Goal: Task Accomplishment & Management: Use online tool/utility

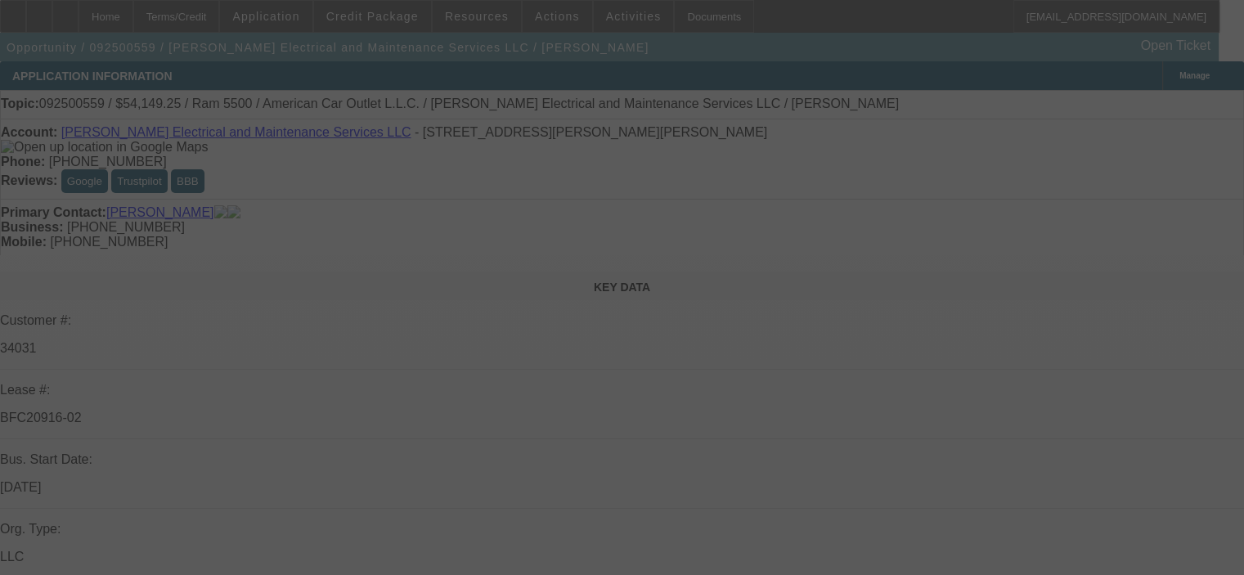
select select "0"
select select "2"
select select "0"
select select "6"
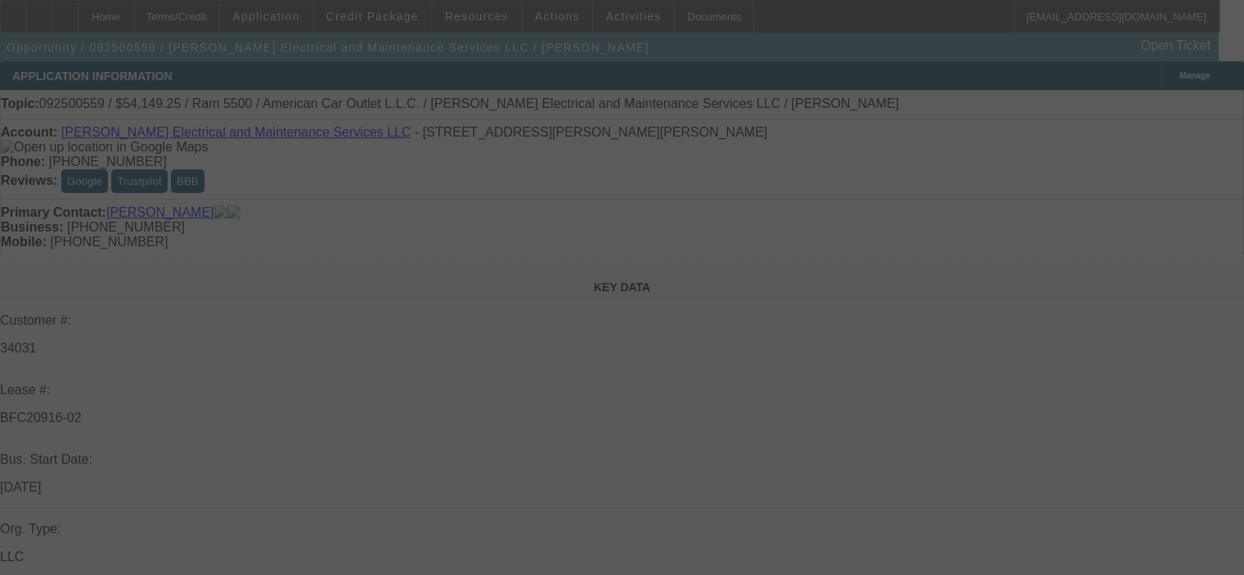
select select "0"
select select "2"
select select "0"
select select "6"
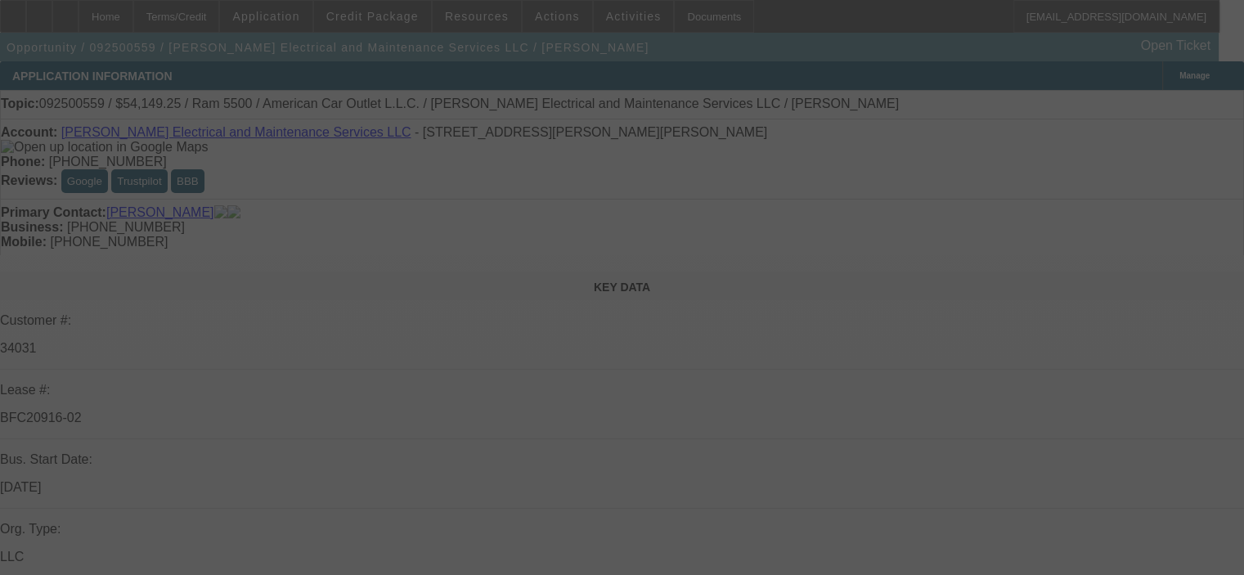
select select "0"
select select "2"
select select "0"
select select "6"
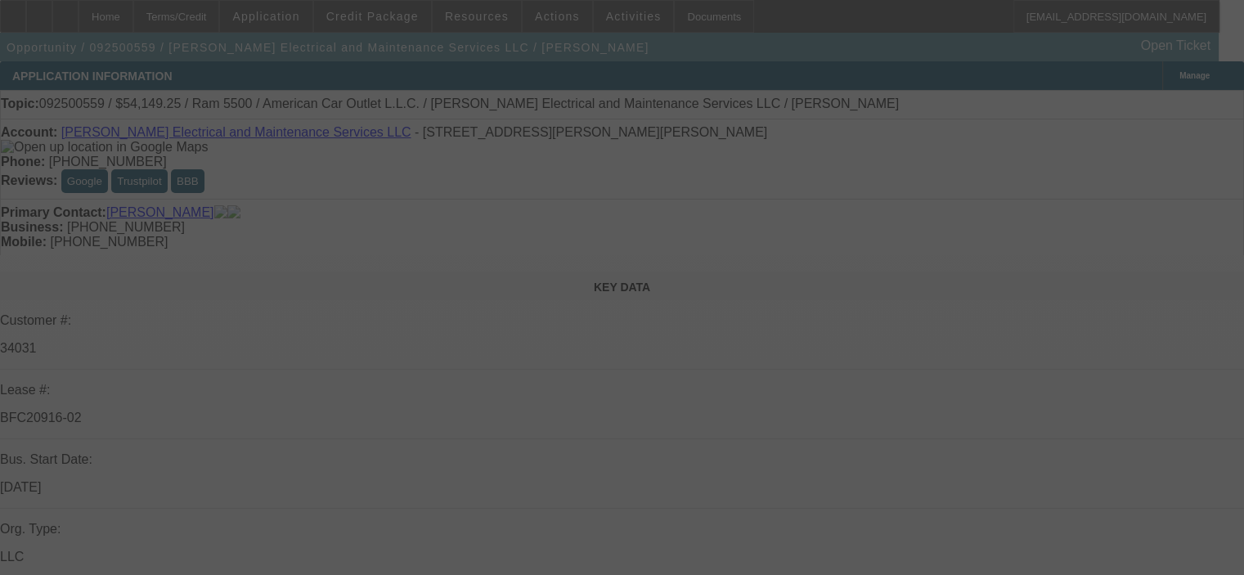
select select "0.1"
select select "2"
select select "0"
select select "6"
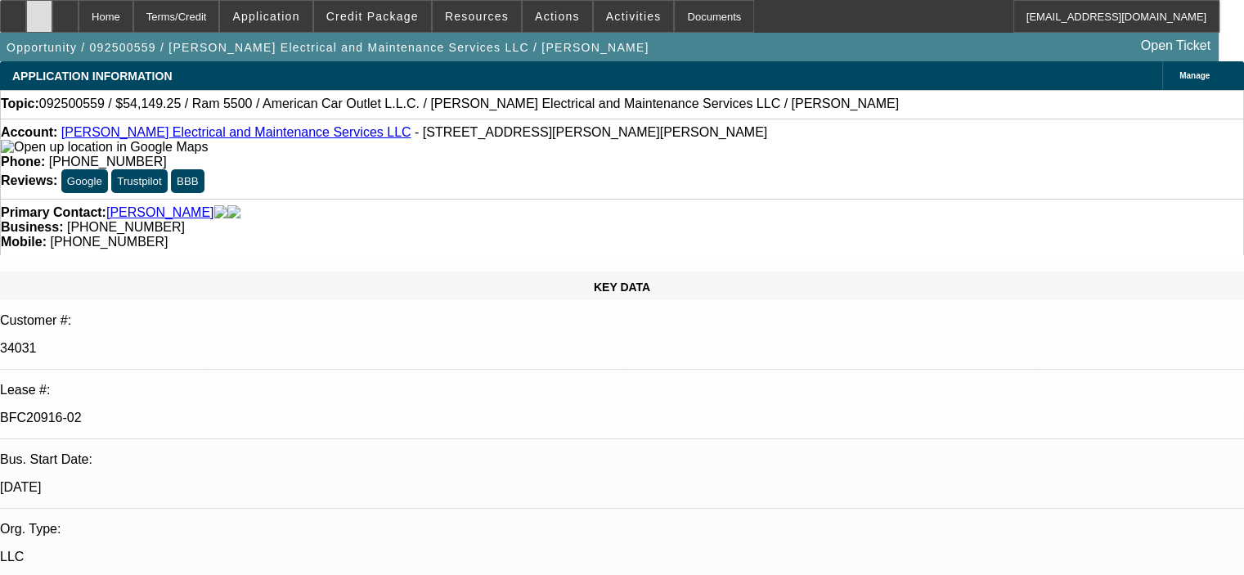
click at [39, 11] on icon at bounding box center [39, 11] width 0 height 0
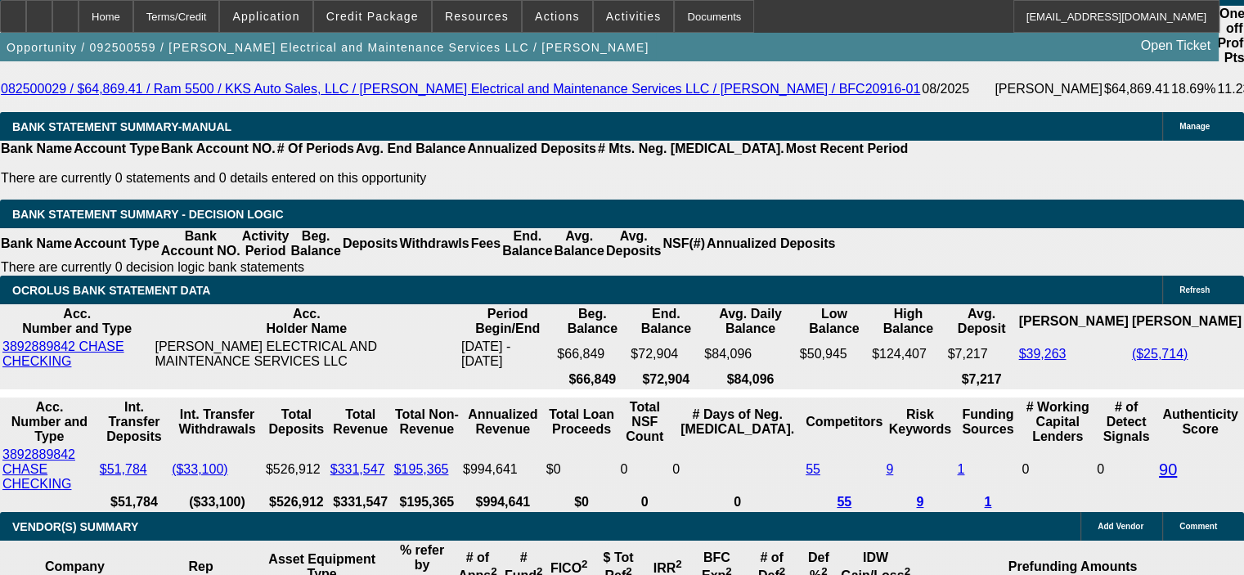
scroll to position [327, 0]
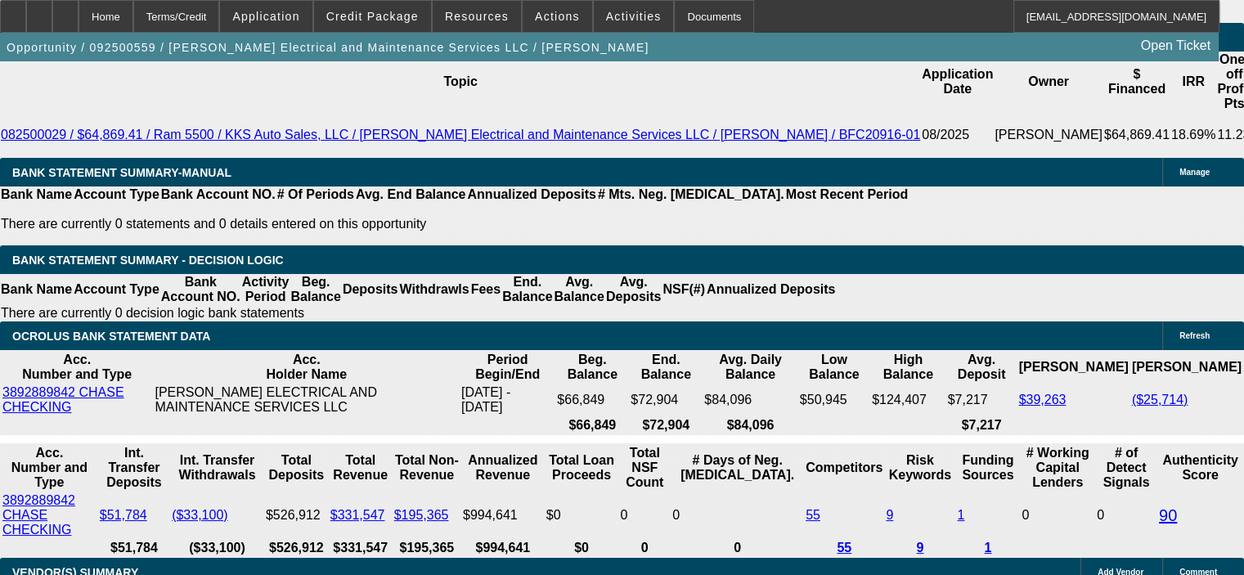
scroll to position [3027, 0]
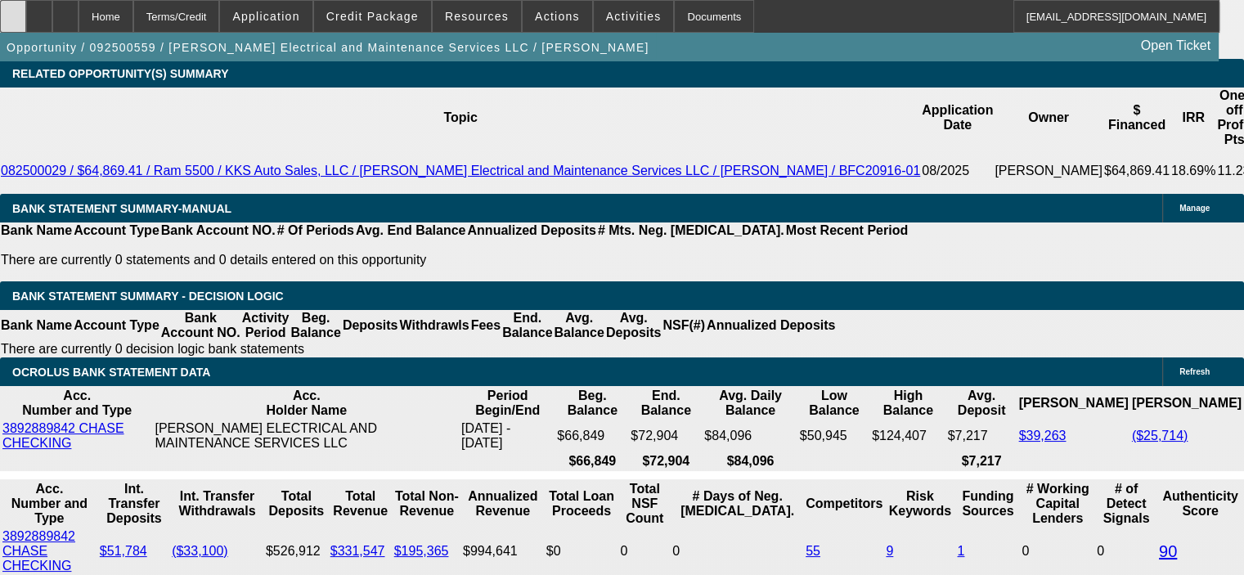
click at [13, 11] on icon at bounding box center [13, 11] width 0 height 0
click at [415, 15] on span "Credit Package" at bounding box center [372, 16] width 92 height 13
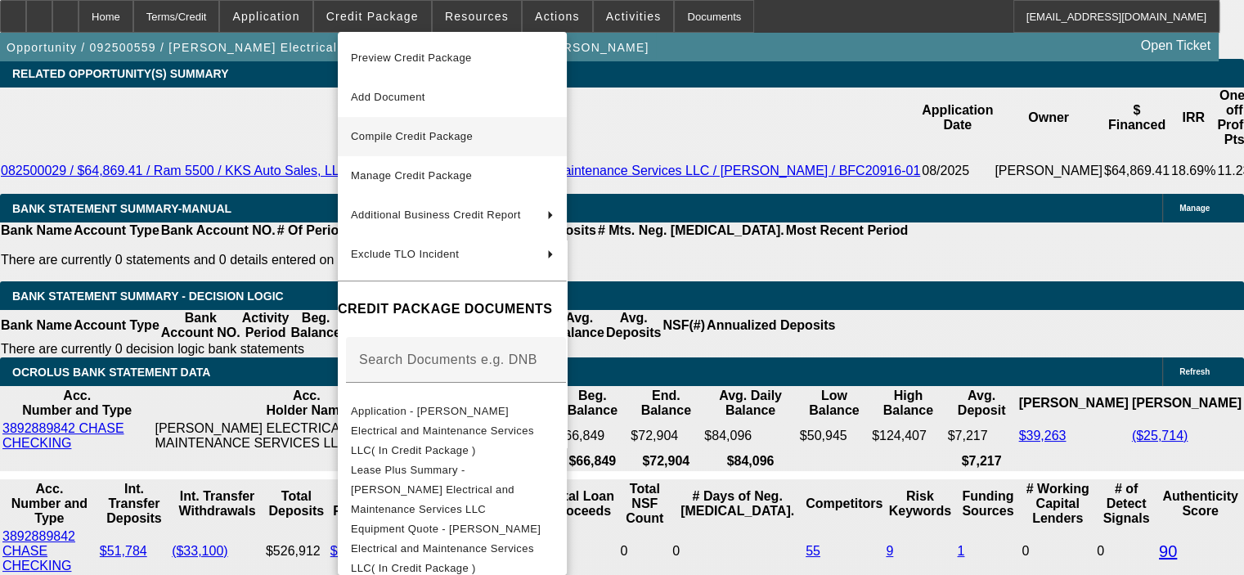
click at [430, 137] on span "Compile Credit Package" at bounding box center [412, 136] width 122 height 12
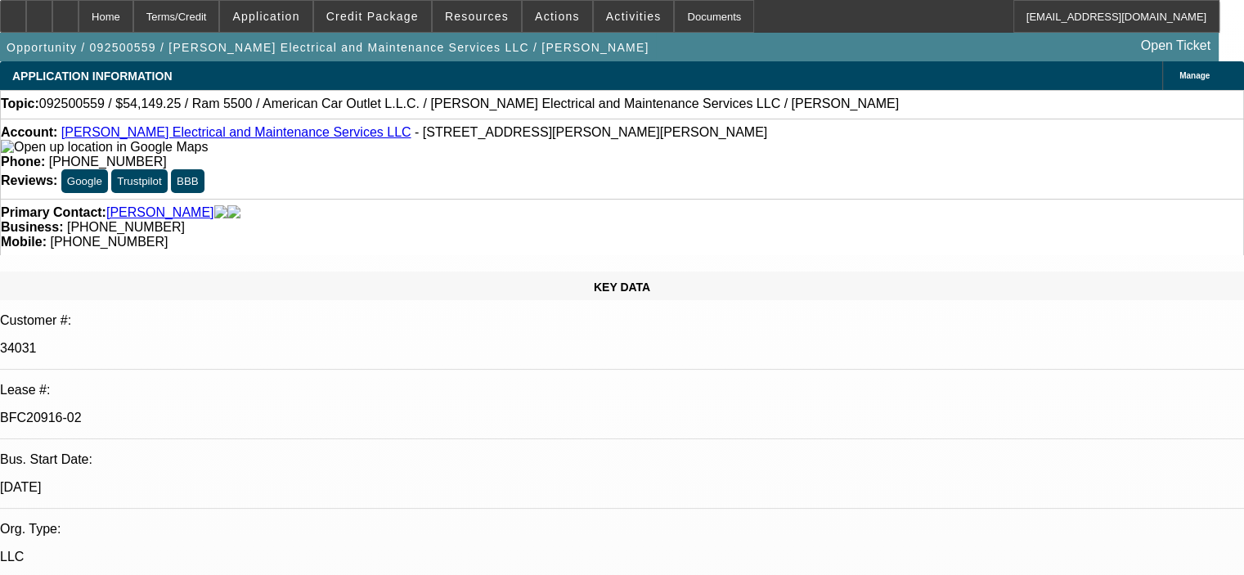
select select "0"
select select "2"
select select "0"
select select "6"
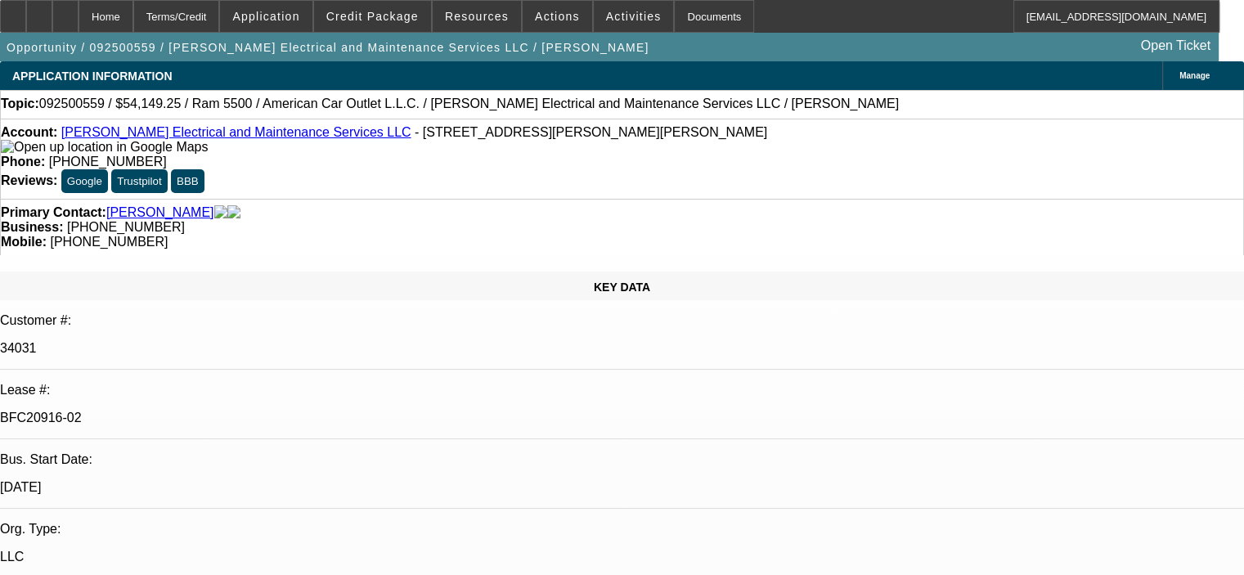
select select "0"
select select "2"
select select "0"
select select "6"
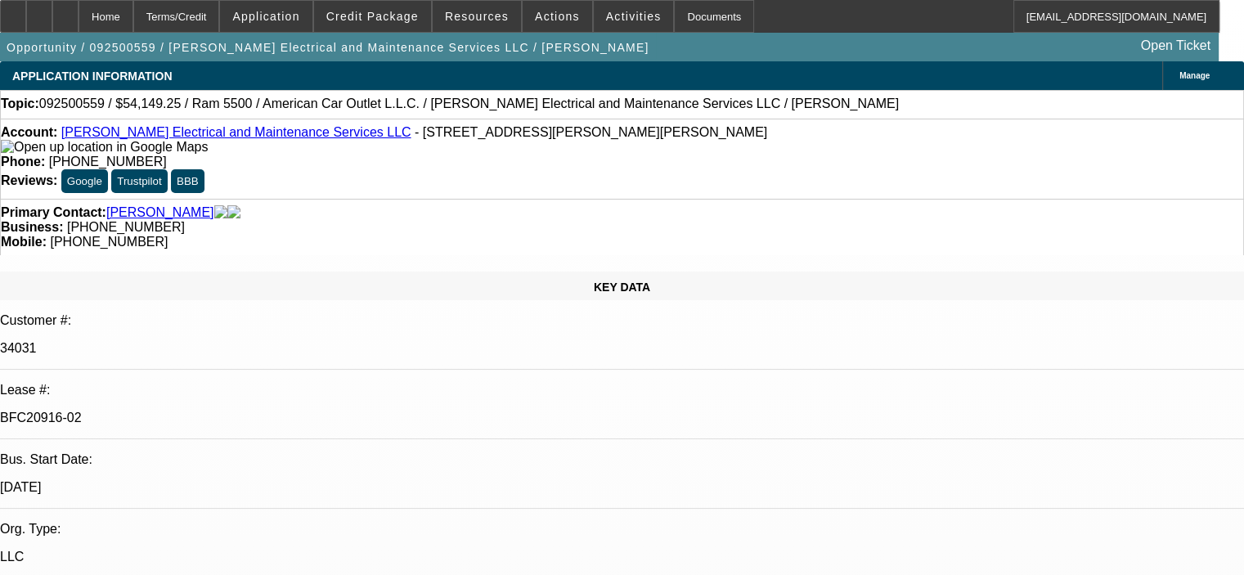
select select "0"
select select "2"
select select "0"
select select "6"
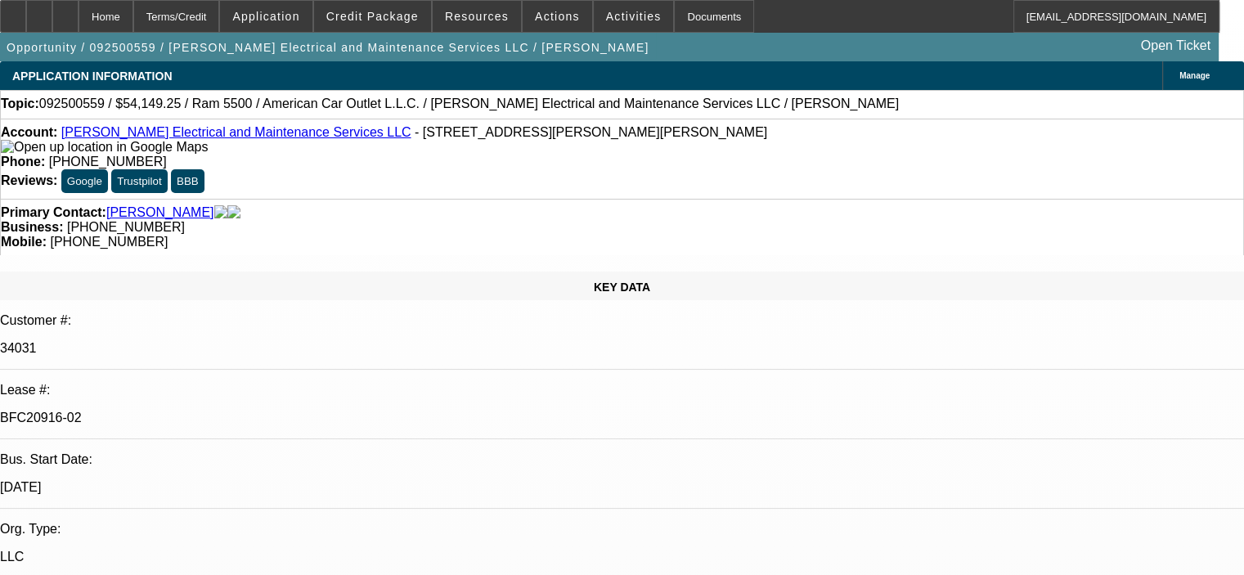
select select "0.1"
select select "2"
select select "0"
select select "6"
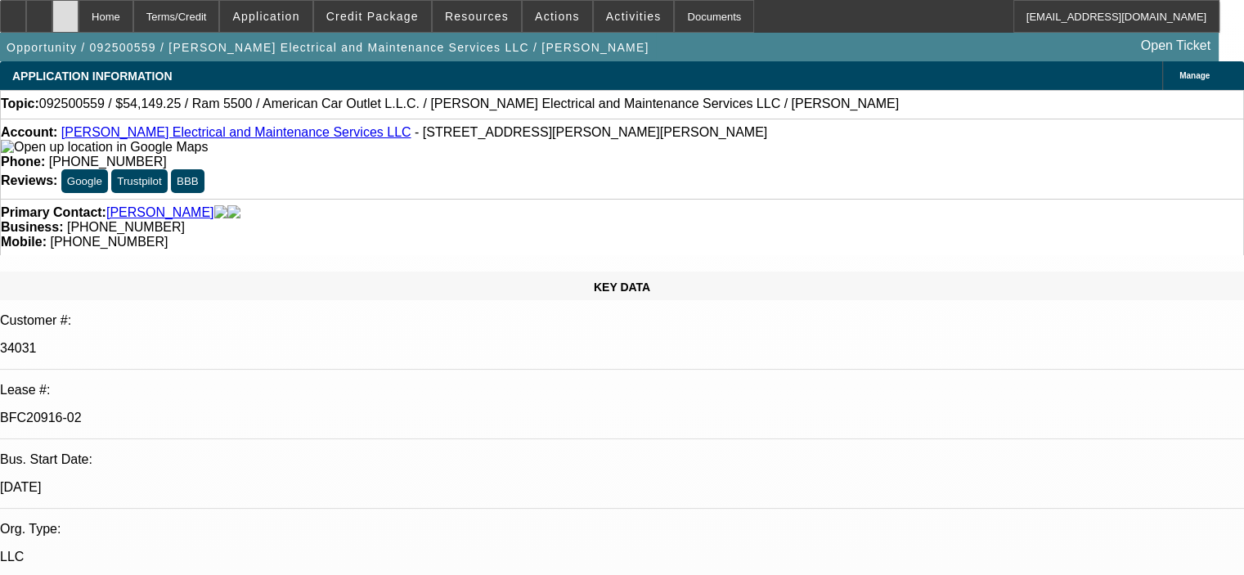
click at [79, 21] on div at bounding box center [65, 16] width 26 height 33
select select "0"
select select "2"
select select "0"
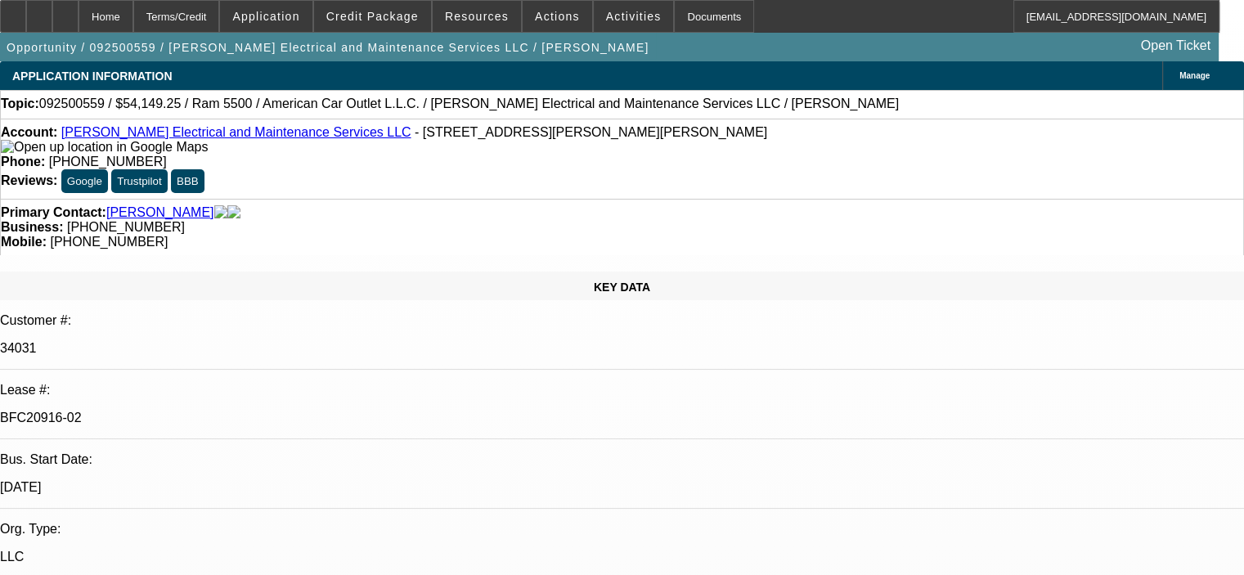
select select "6"
select select "0"
select select "2"
select select "0"
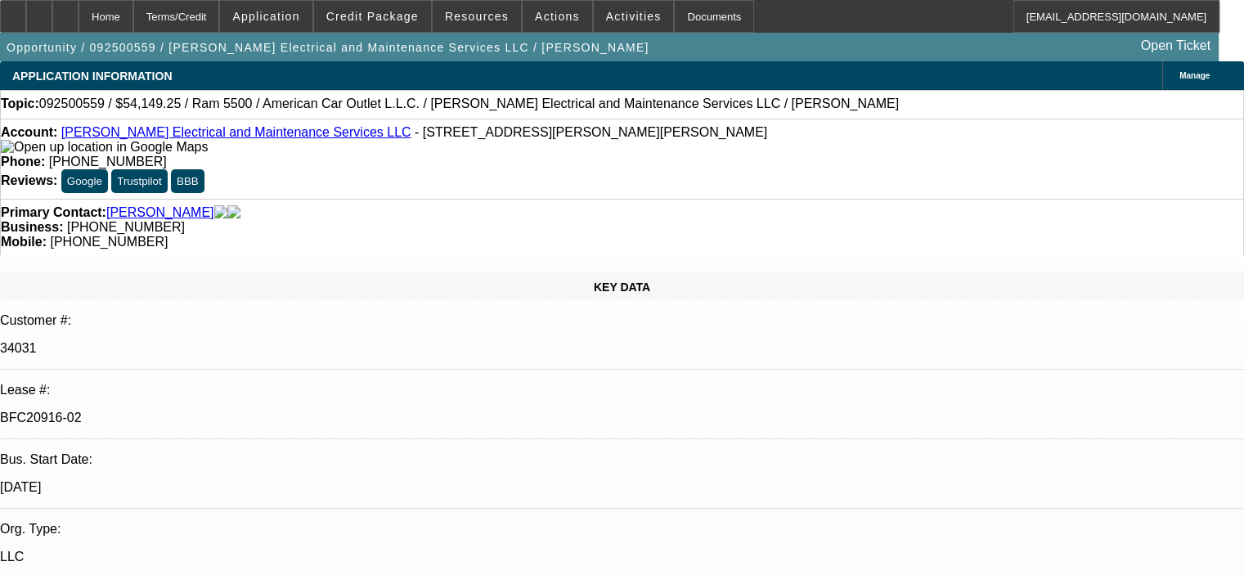
select select "6"
select select "0"
select select "2"
select select "0"
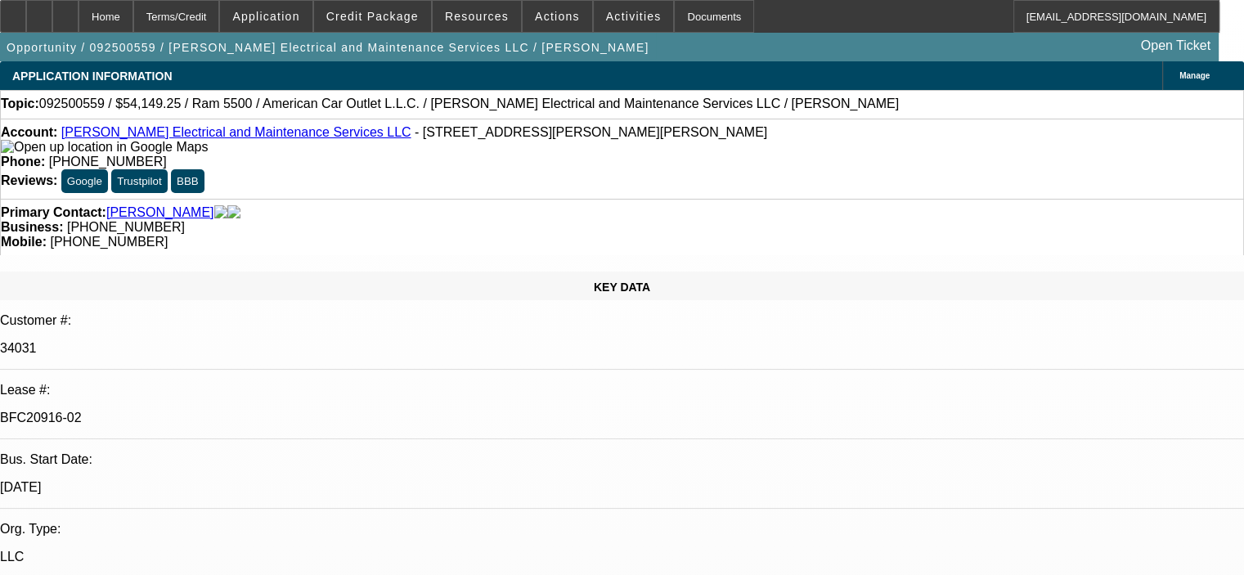
select select "6"
select select "0.1"
select select "2"
select select "0"
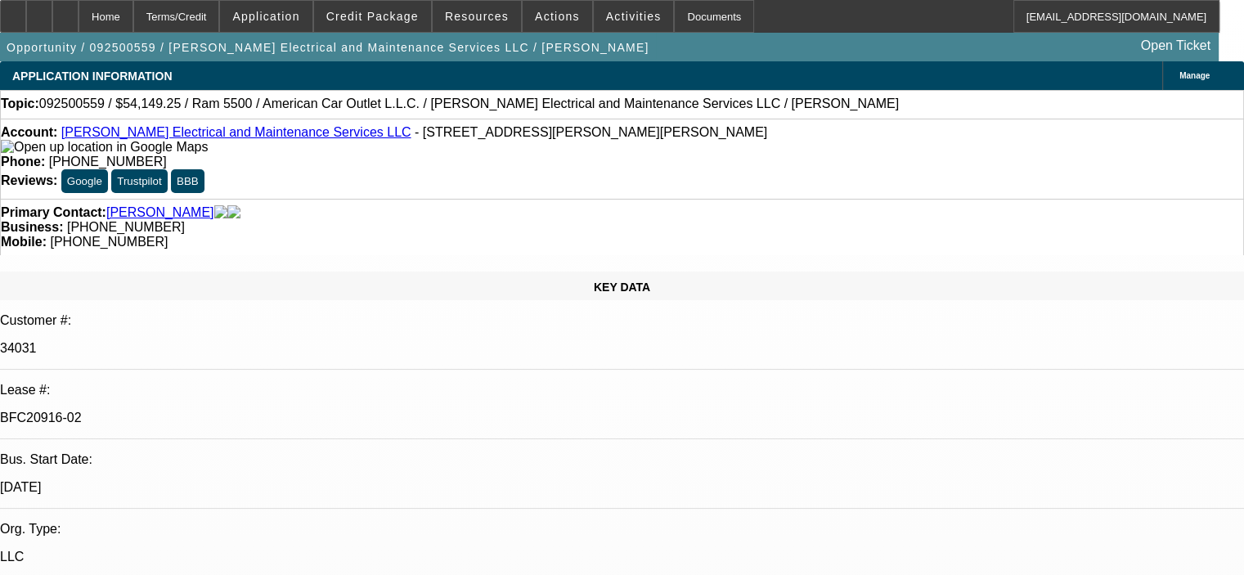
select select "6"
